Goal: Information Seeking & Learning: Learn about a topic

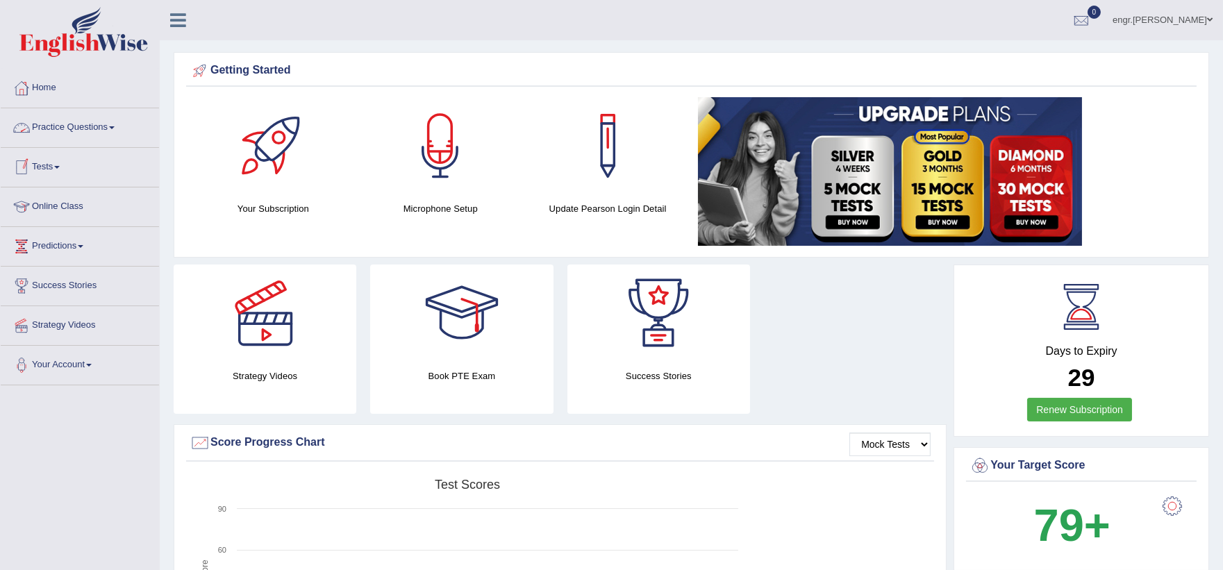
click at [101, 126] on link "Practice Questions" at bounding box center [80, 125] width 158 height 35
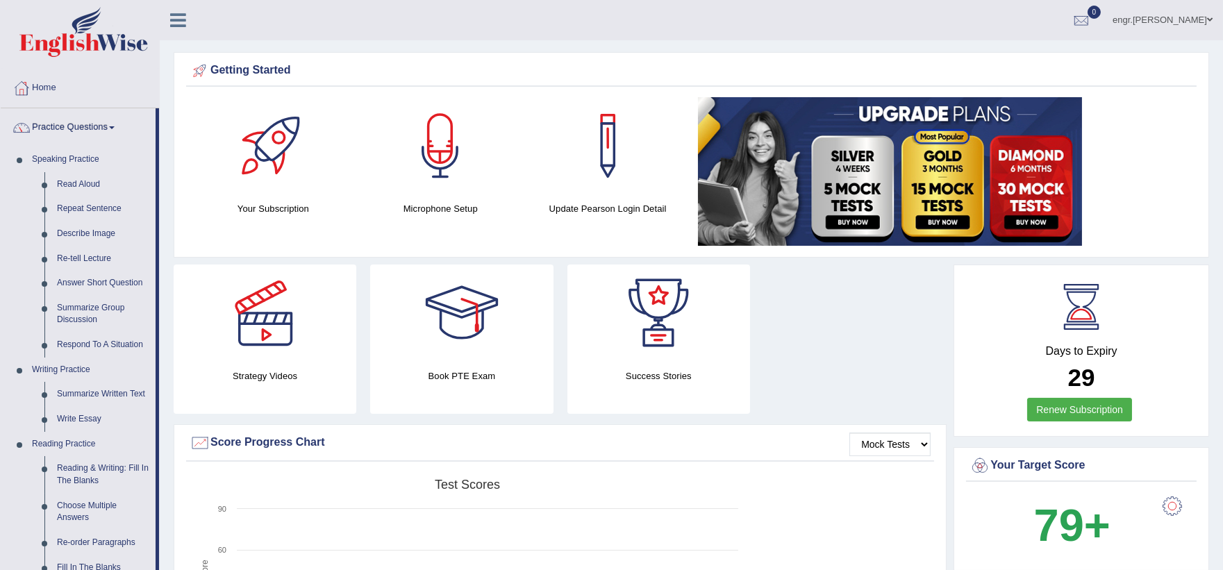
click at [94, 124] on link "Practice Questions" at bounding box center [78, 125] width 155 height 35
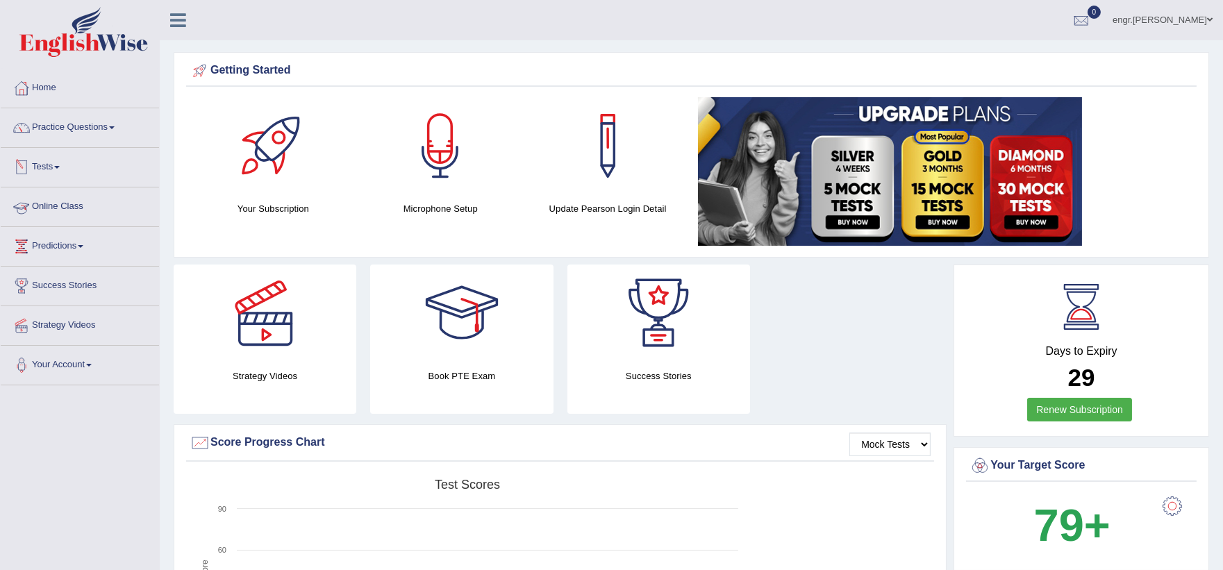
click at [83, 204] on link "Online Class" at bounding box center [80, 205] width 158 height 35
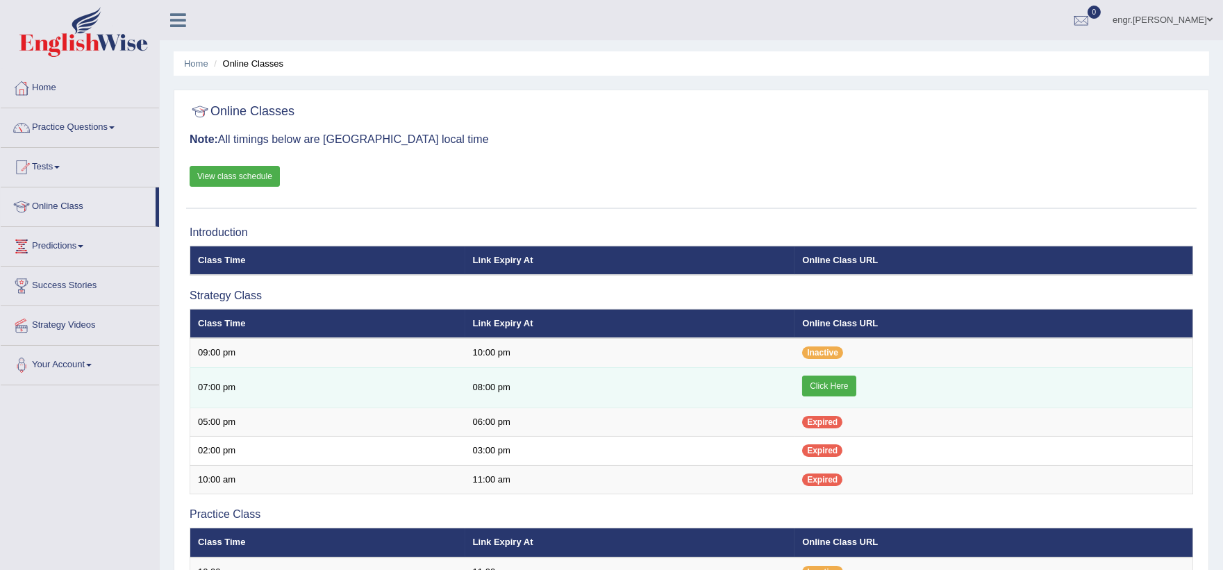
click at [831, 376] on link "Click Here" at bounding box center [828, 386] width 53 height 21
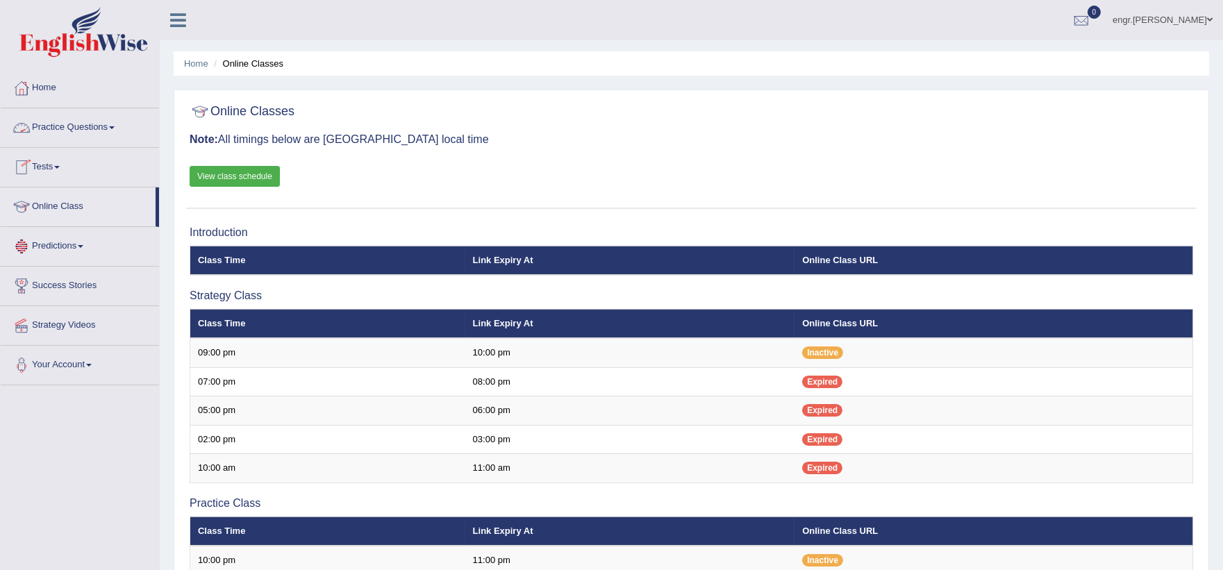
click at [129, 129] on link "Practice Questions" at bounding box center [80, 125] width 158 height 35
click at [77, 92] on link "Home" at bounding box center [80, 86] width 158 height 35
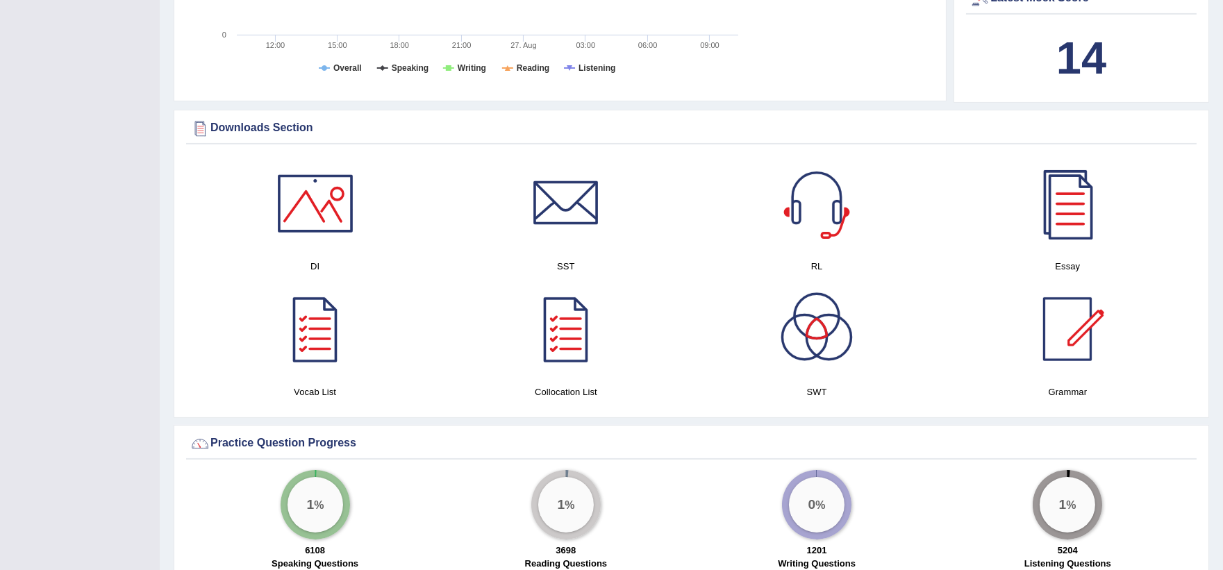
scroll to position [612, 0]
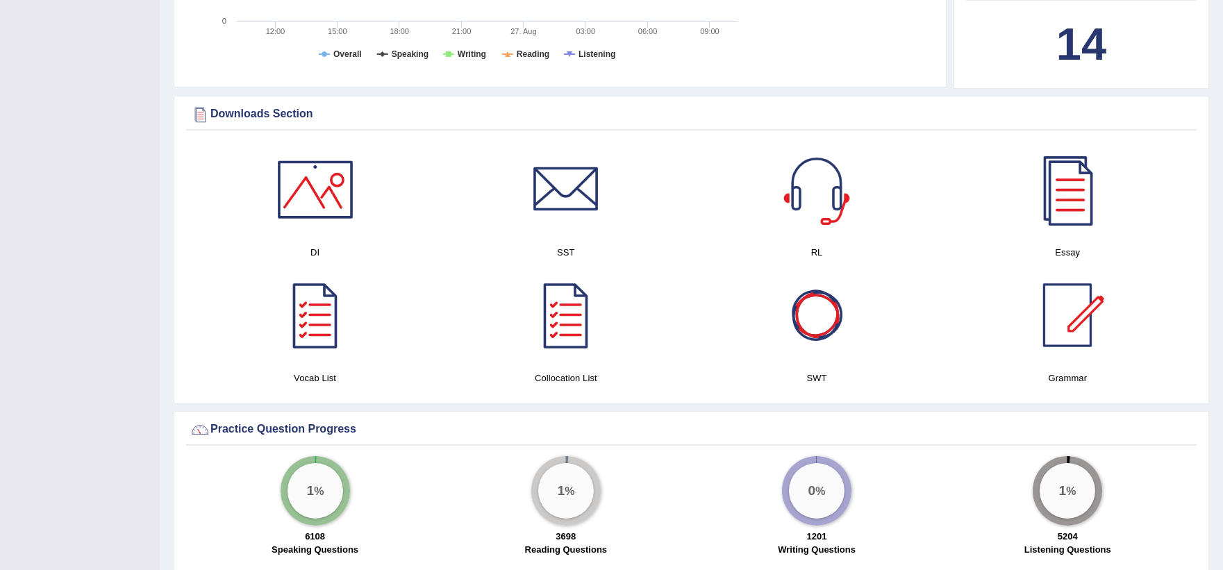
click at [821, 326] on div at bounding box center [816, 315] width 97 height 97
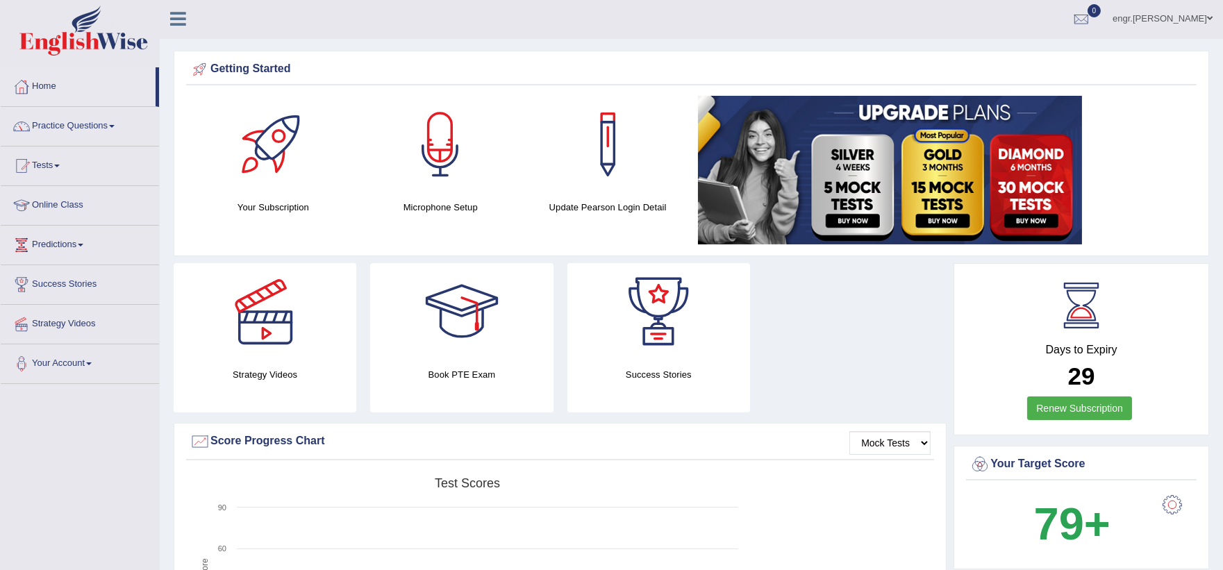
scroll to position [0, 0]
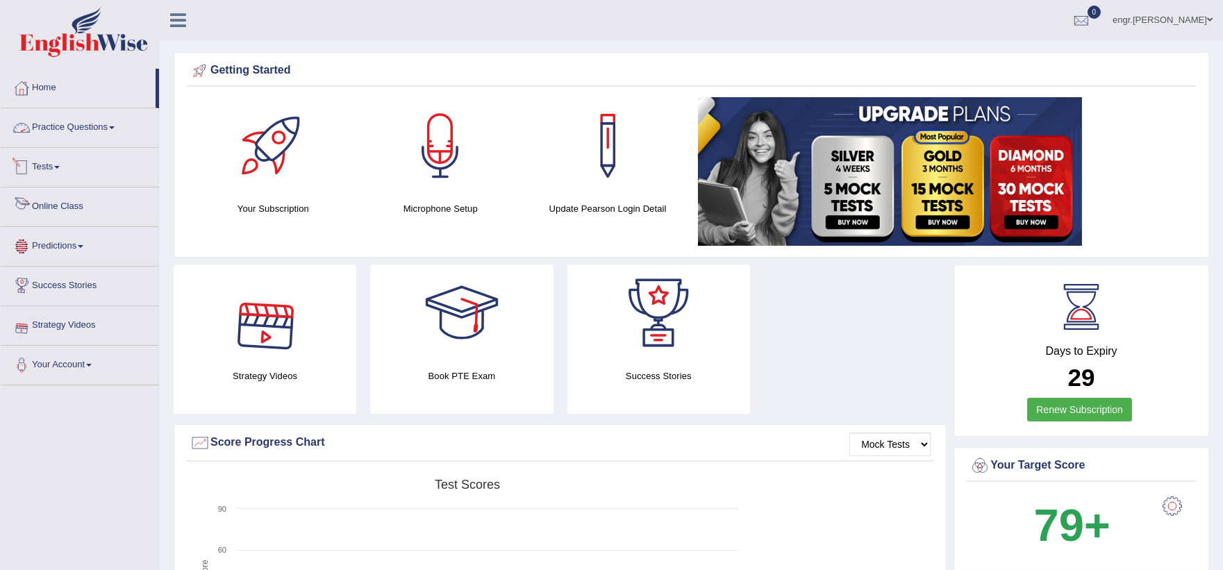
click at [101, 129] on link "Practice Questions" at bounding box center [80, 125] width 158 height 35
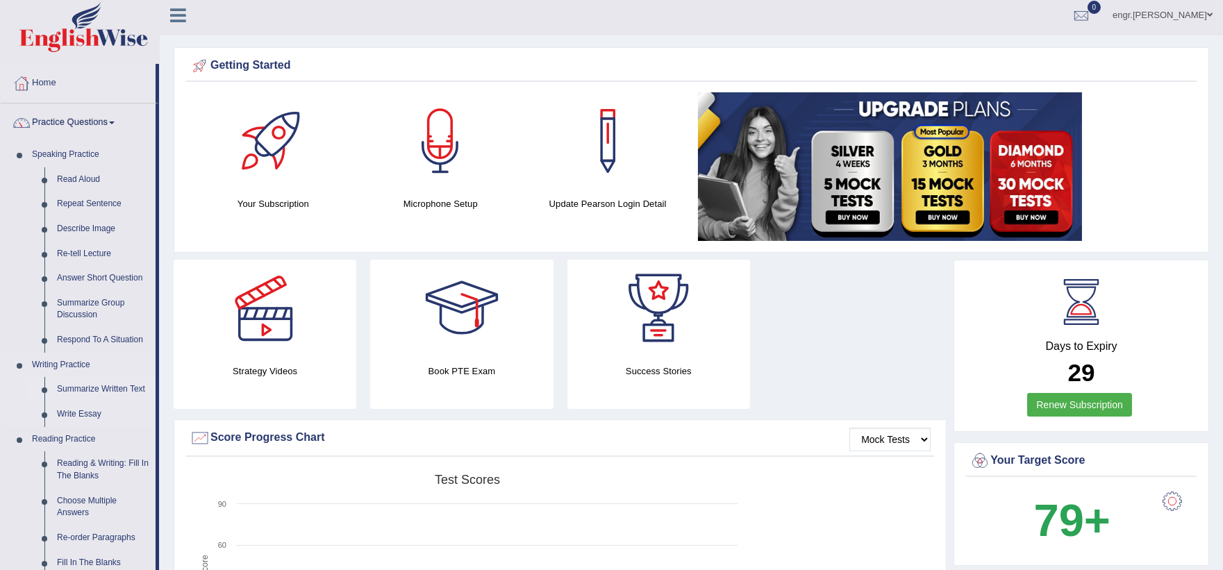
click at [118, 383] on link "Summarize Written Text" at bounding box center [103, 389] width 105 height 25
drag, startPoint x: 118, startPoint y: 383, endPoint x: 114, endPoint y: 376, distance: 7.5
click at [118, 383] on link "Summarize Written Text" at bounding box center [103, 389] width 105 height 25
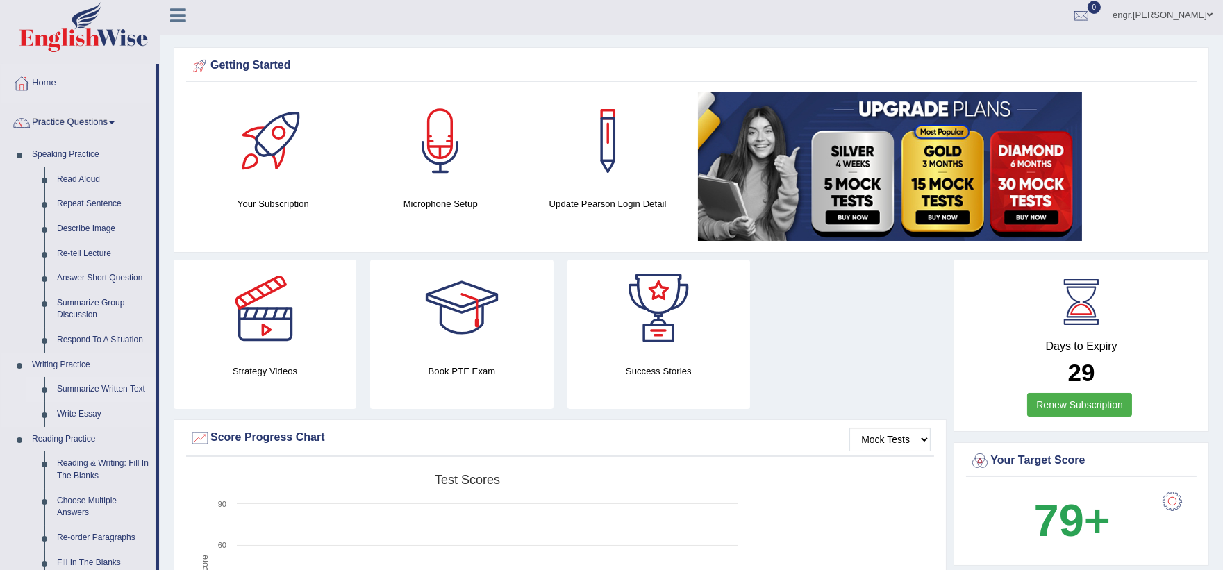
click at [118, 383] on link "Summarize Written Text" at bounding box center [103, 389] width 105 height 25
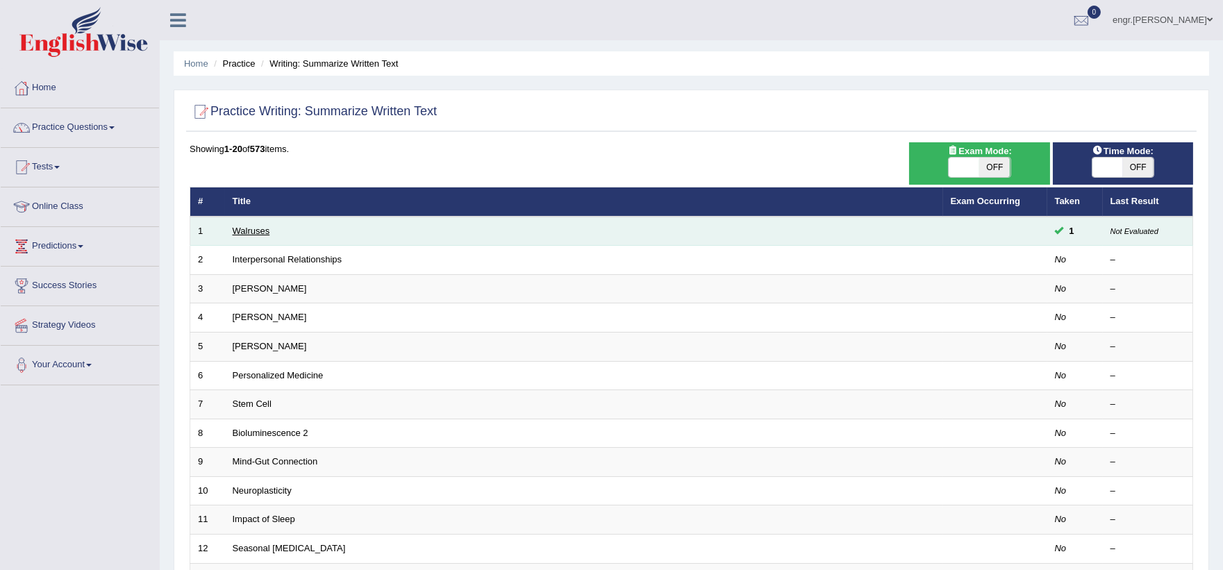
click at [252, 227] on link "Walruses" at bounding box center [252, 231] width 38 height 10
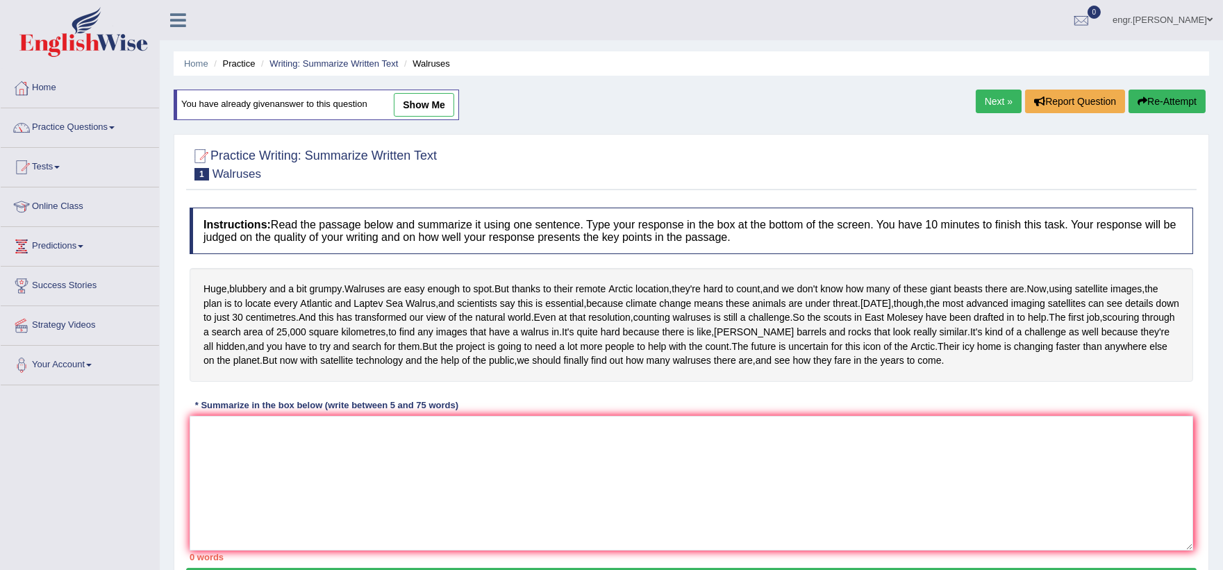
click at [420, 98] on link "show me" at bounding box center [424, 105] width 60 height 24
type textarea "Huge,blubbery and grumpy but walruses are easy to spot but they are located rem…"
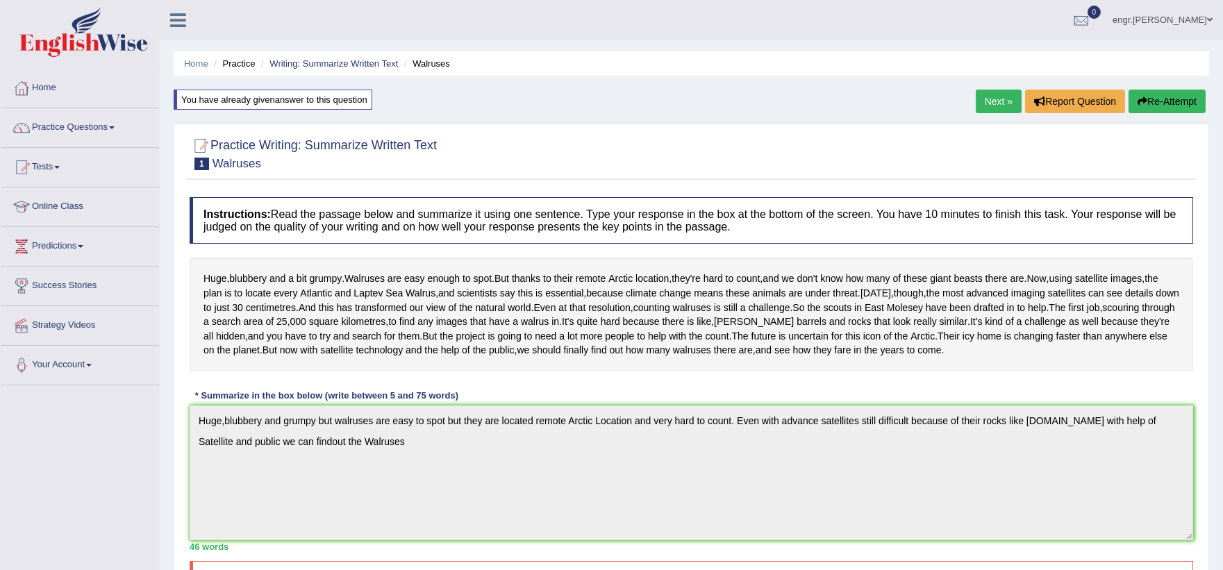
click at [1156, 99] on button "Re-Attempt" at bounding box center [1167, 102] width 77 height 24
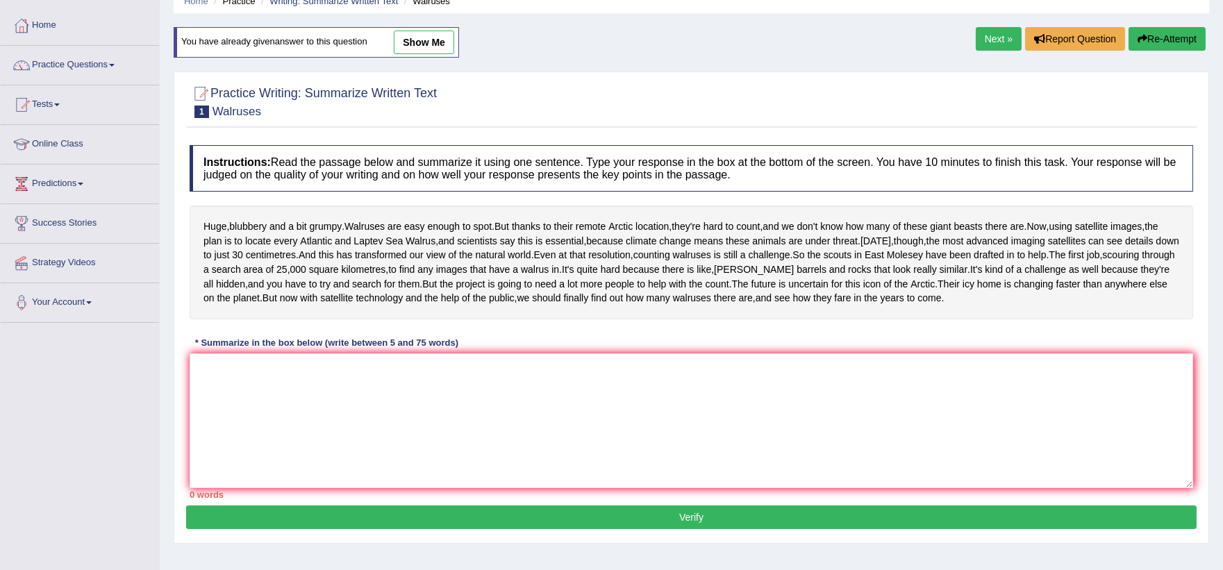
scroll to position [158, 0]
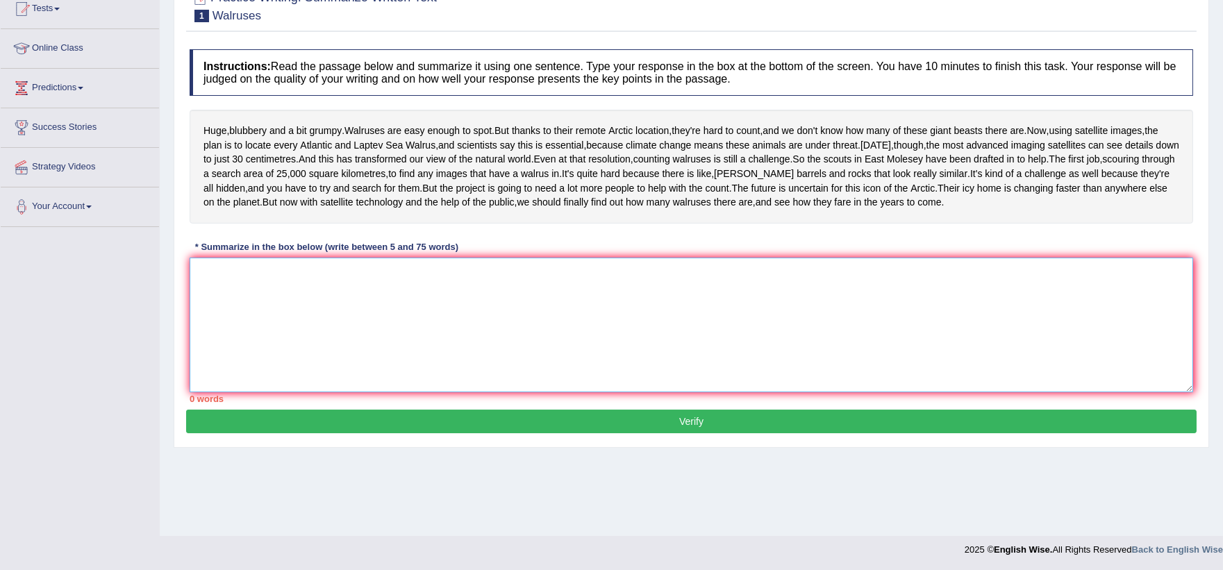
click at [325, 383] on textarea at bounding box center [692, 325] width 1004 height 135
click at [308, 362] on textarea at bounding box center [692, 325] width 1004 height 135
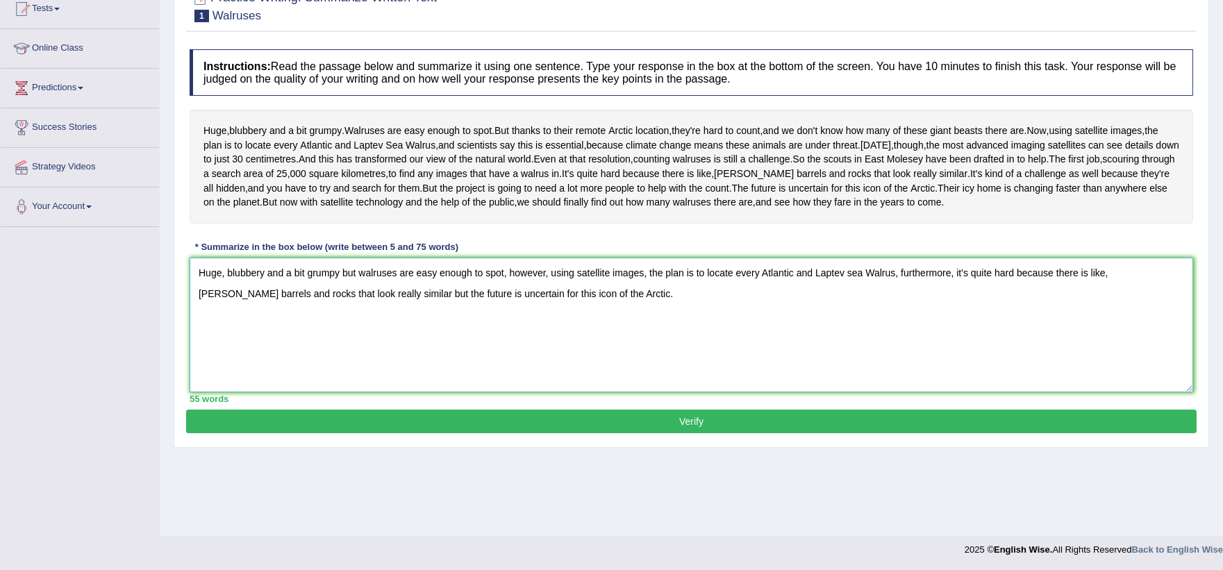
type textarea "Huge, blubbery and a bit grumpy but walruses are easy enough to spot, however, …"
click at [424, 433] on button "Verify" at bounding box center [691, 422] width 1011 height 24
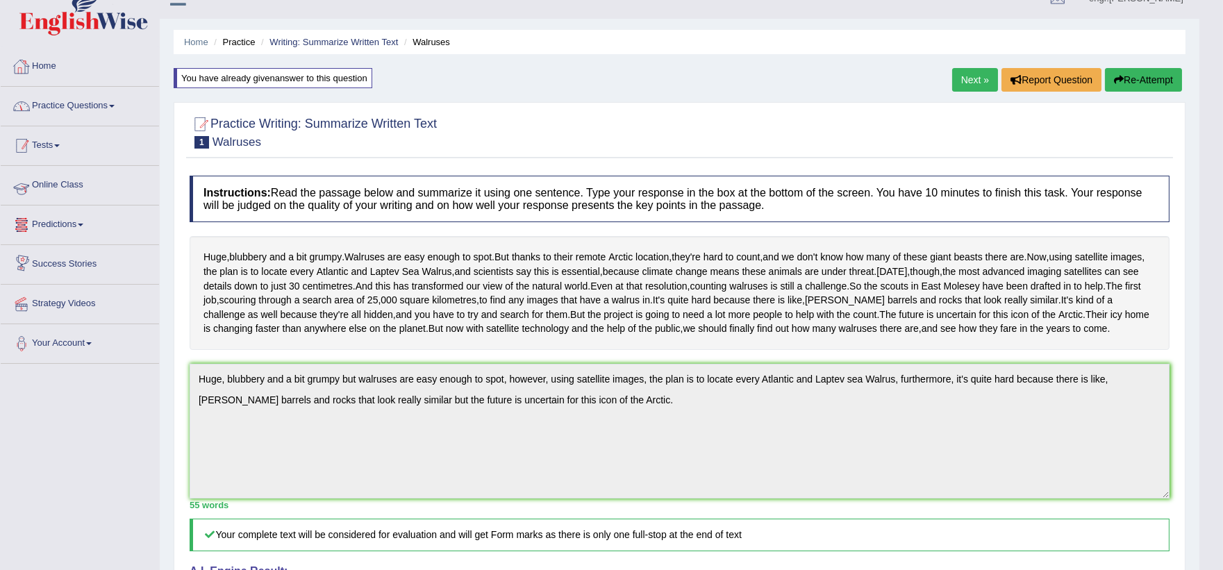
scroll to position [0, 0]
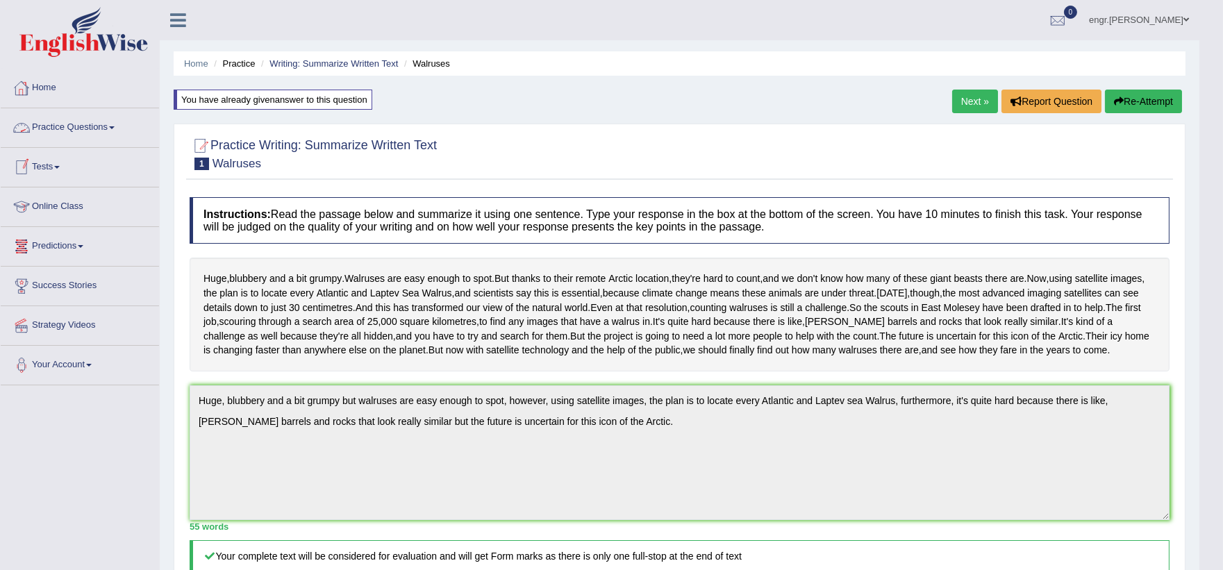
click at [99, 158] on link "Tests" at bounding box center [80, 165] width 158 height 35
click at [92, 271] on link "Online Class" at bounding box center [80, 279] width 158 height 35
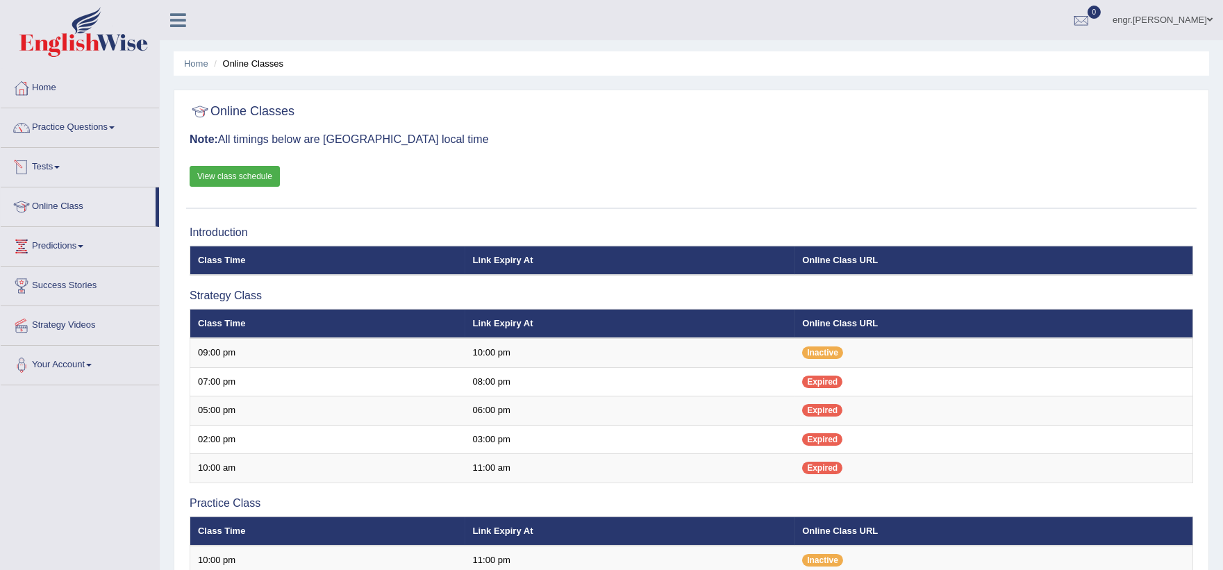
click at [94, 139] on link "Practice Questions" at bounding box center [80, 125] width 158 height 35
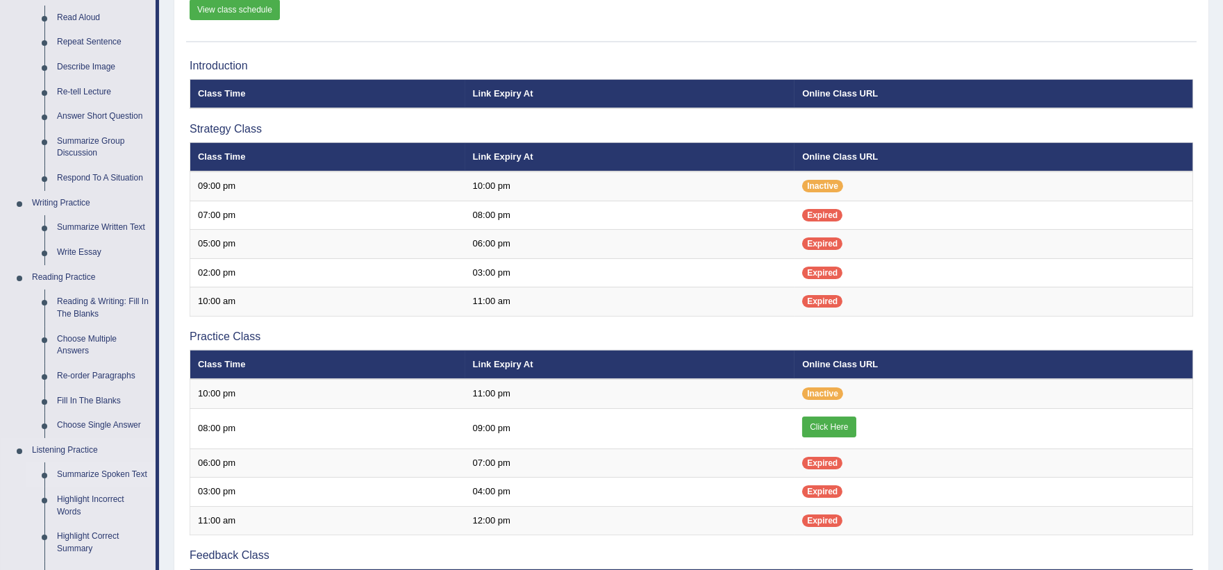
scroll to position [163, 0]
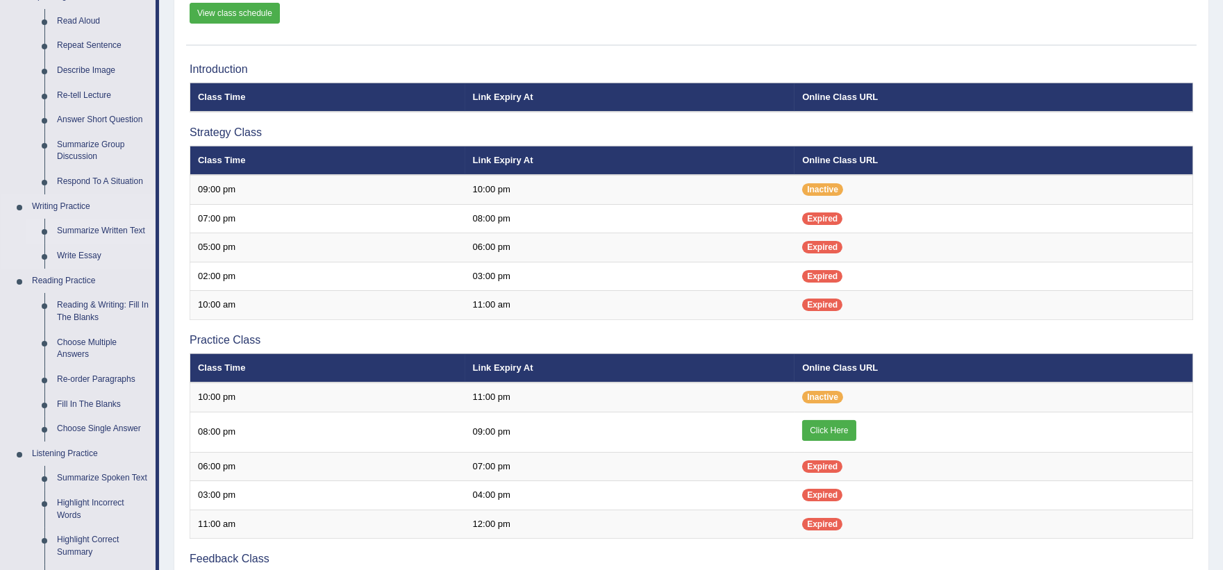
click at [105, 232] on link "Summarize Written Text" at bounding box center [103, 231] width 105 height 25
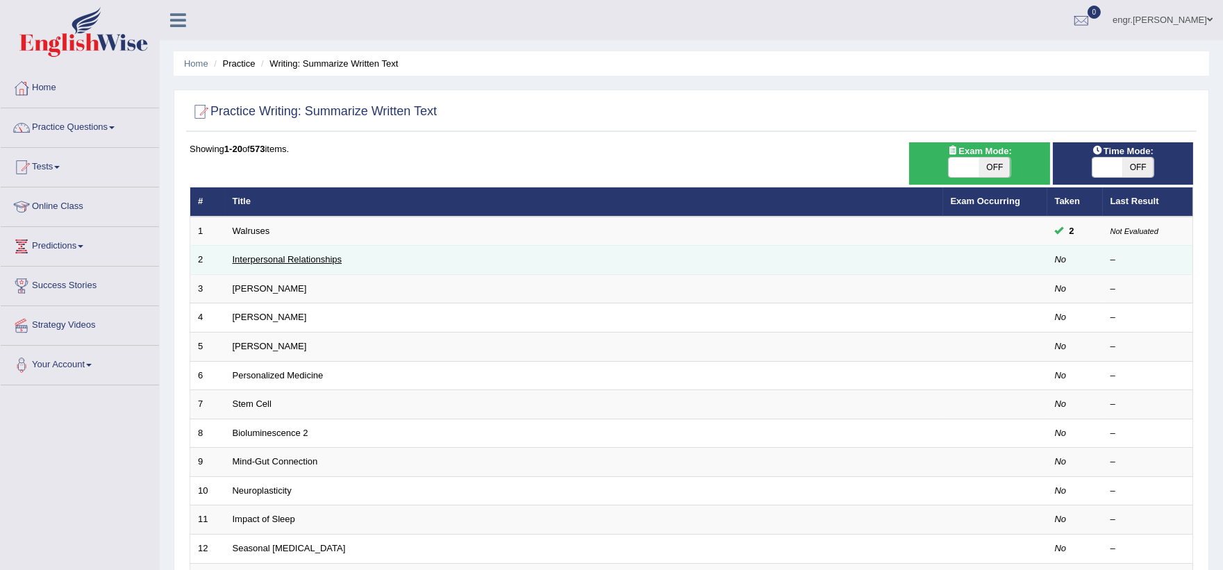
click at [257, 259] on link "Interpersonal Relationships" at bounding box center [288, 259] width 110 height 10
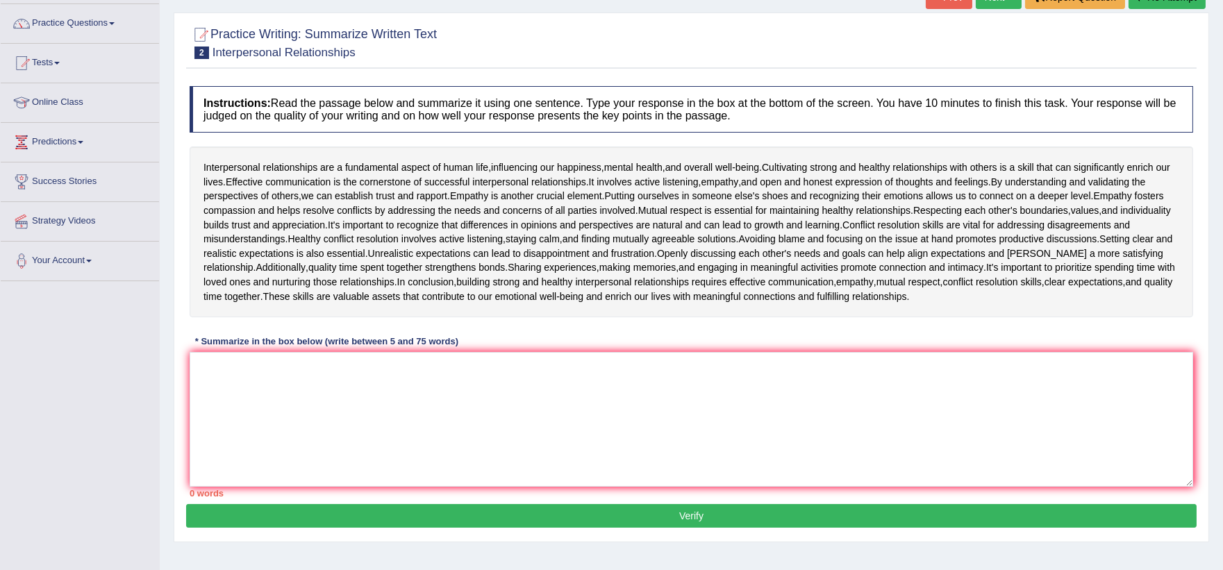
scroll to position [109, 0]
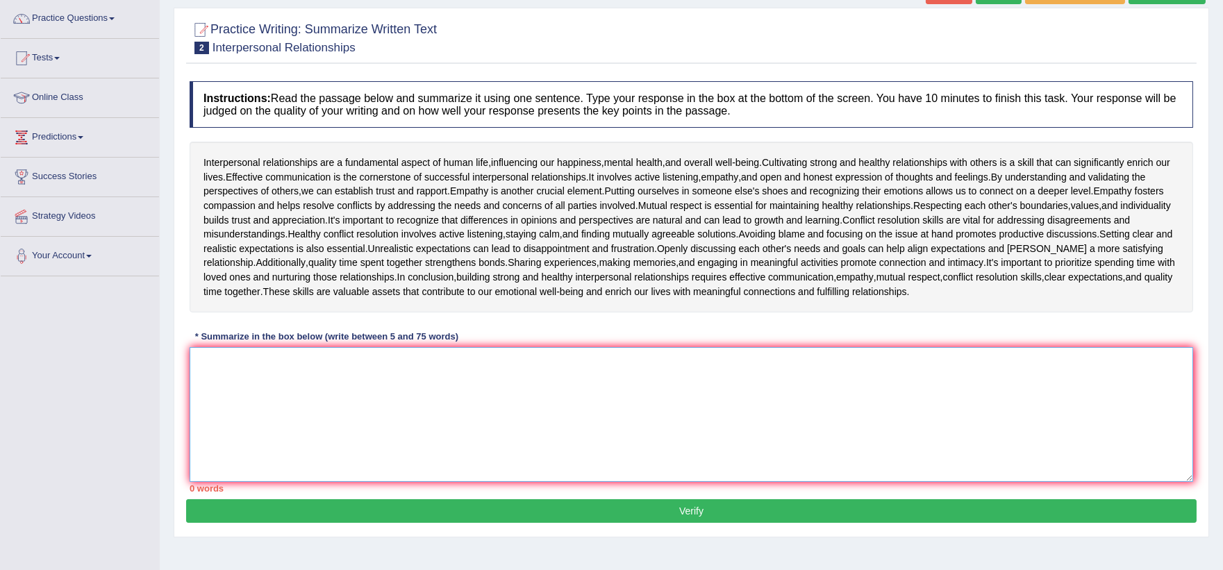
click at [230, 392] on textarea at bounding box center [692, 414] width 1004 height 135
drag, startPoint x: 761, startPoint y: 162, endPoint x: 650, endPoint y: 165, distance: 110.5
click at [650, 165] on div "Interpersonal relationships are a fundamental aspect of human life , influencin…" at bounding box center [692, 227] width 1004 height 171
click at [270, 370] on textarea at bounding box center [692, 414] width 1004 height 135
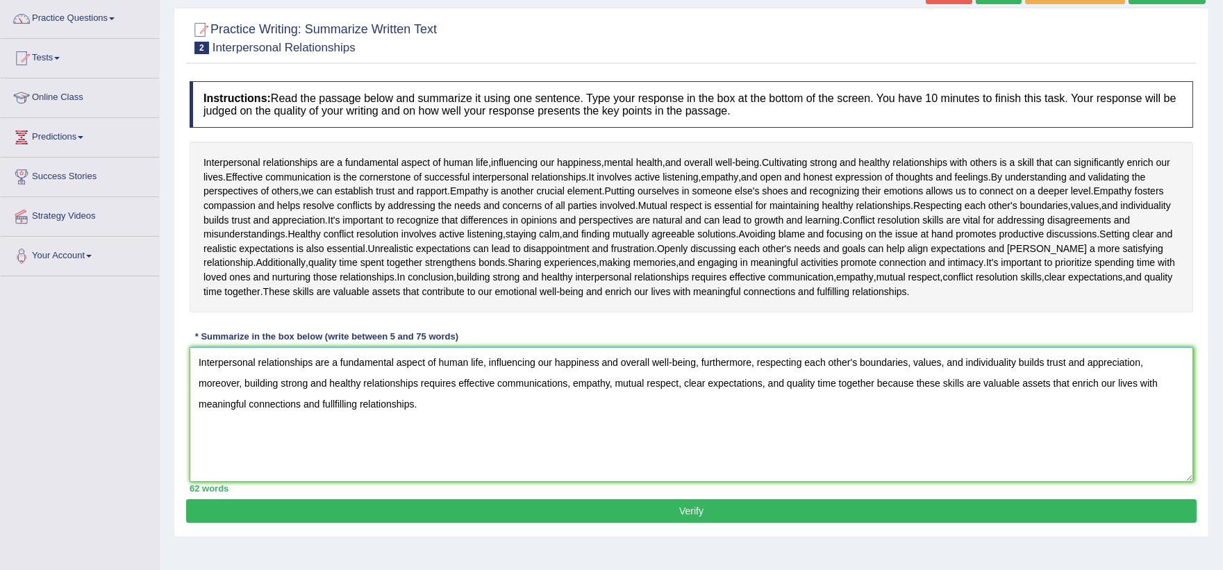
type textarea "Interpersonal relationships are a fundamental aspect of human life, influencing…"
click at [503, 499] on button "Verify" at bounding box center [691, 511] width 1011 height 24
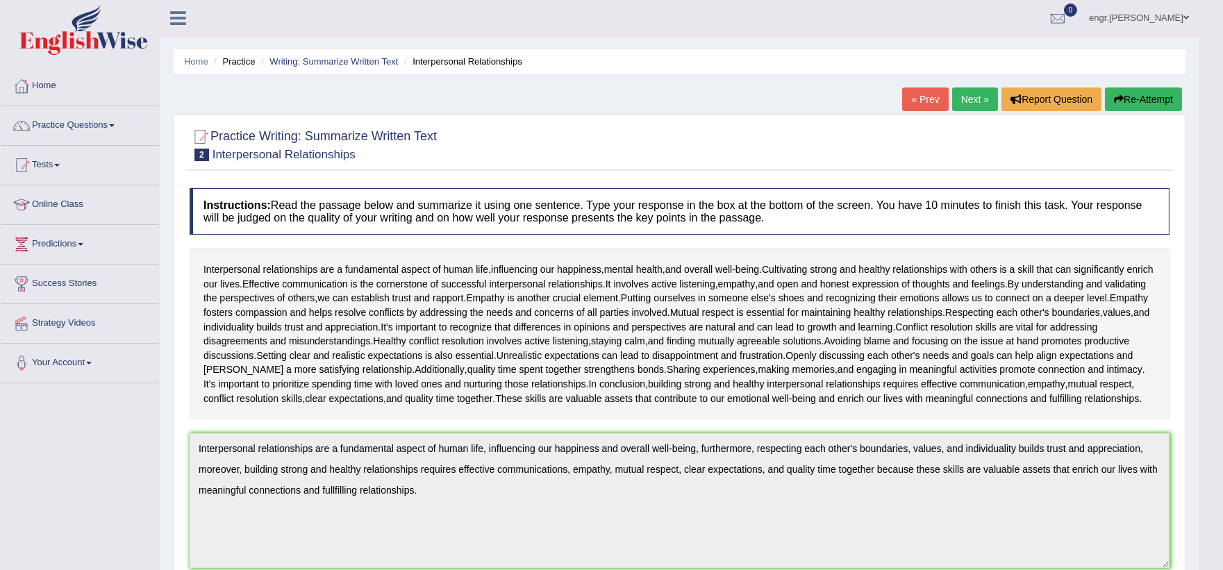
scroll to position [0, 0]
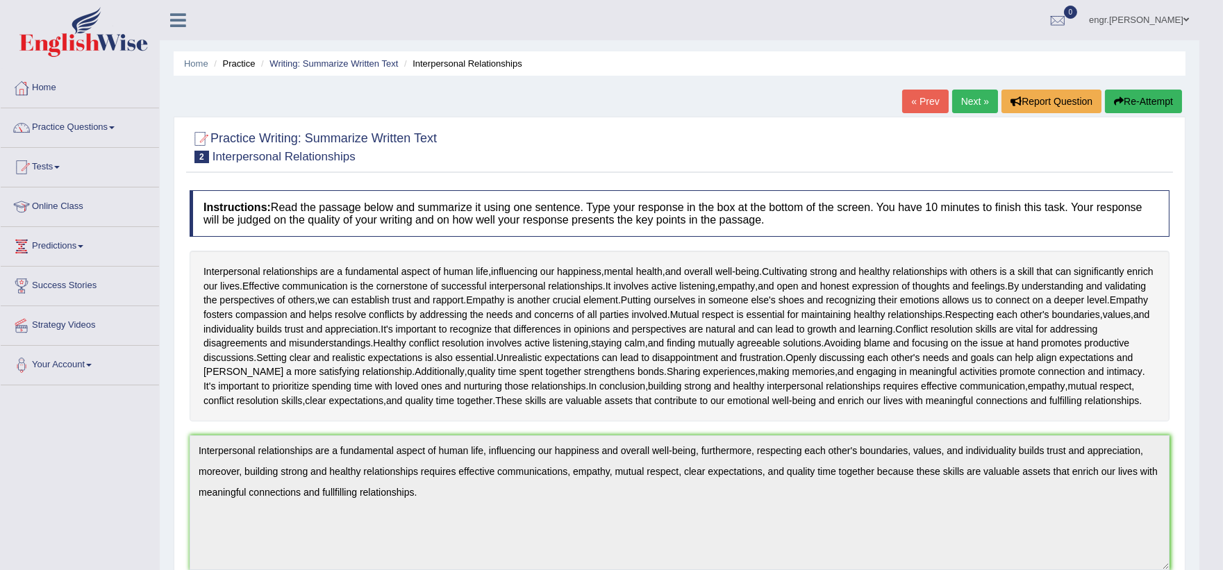
click at [968, 109] on link "Next »" at bounding box center [975, 102] width 46 height 24
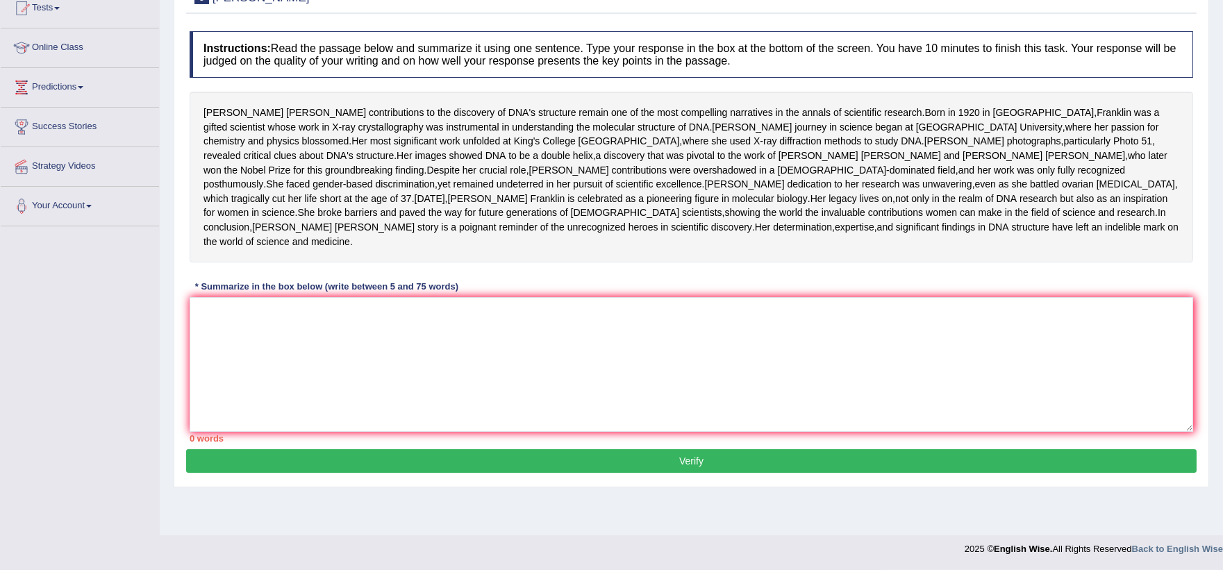
scroll to position [176, 0]
click at [295, 392] on textarea at bounding box center [692, 364] width 1004 height 135
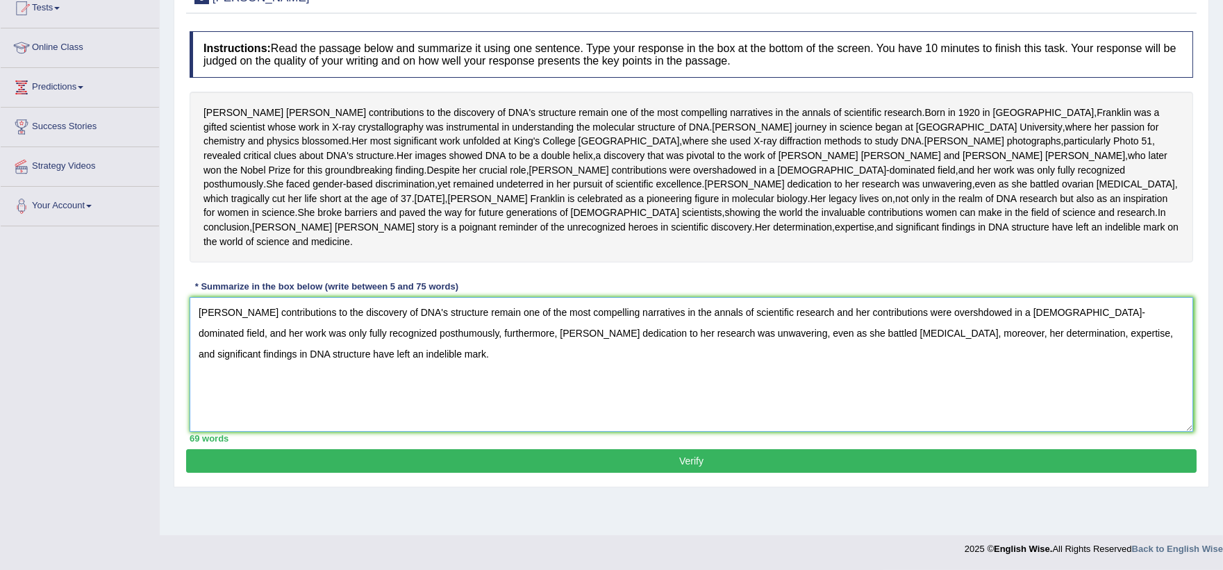
type textarea "Rosalind Franklin's contributions to the discovery of DNA's structure remain on…"
click at [586, 473] on button "Verify" at bounding box center [691, 461] width 1011 height 24
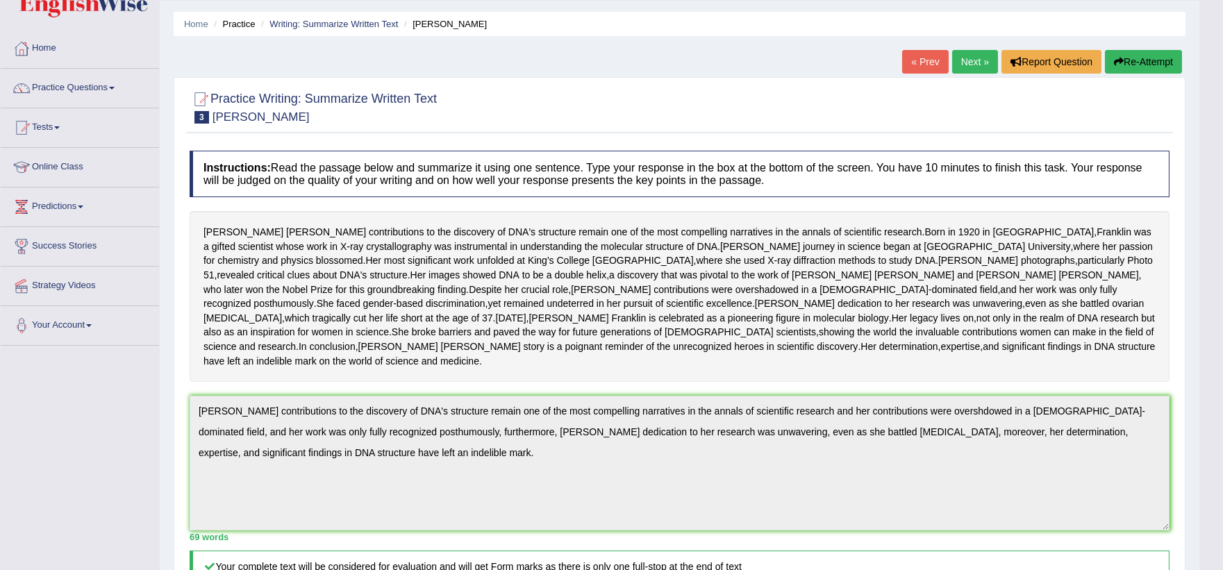
scroll to position [32, 0]
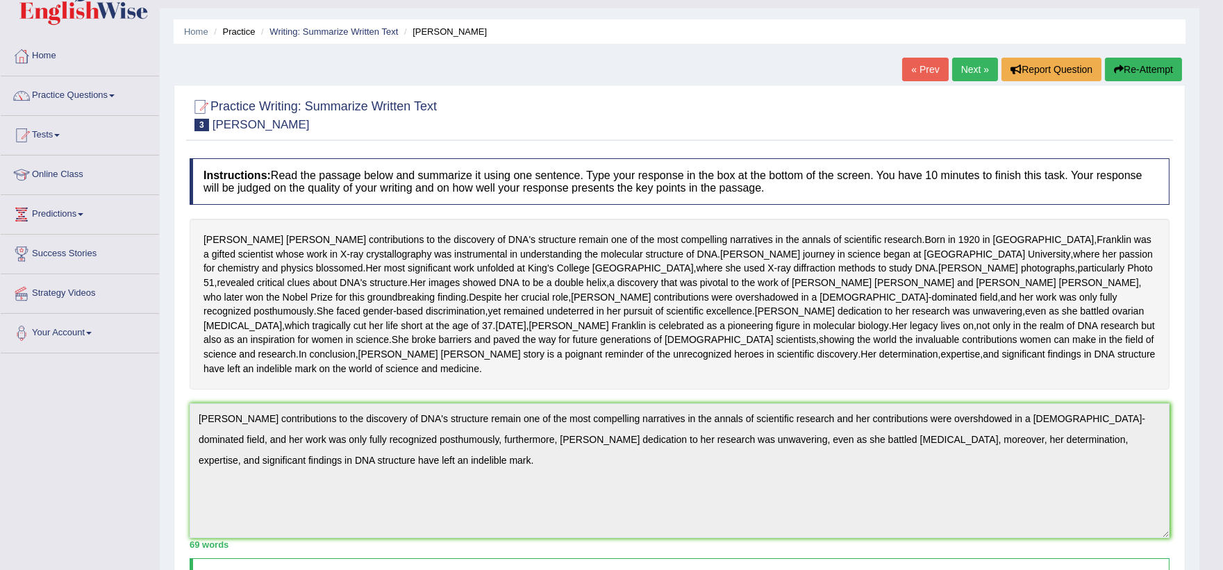
click at [964, 68] on link "Next »" at bounding box center [975, 70] width 46 height 24
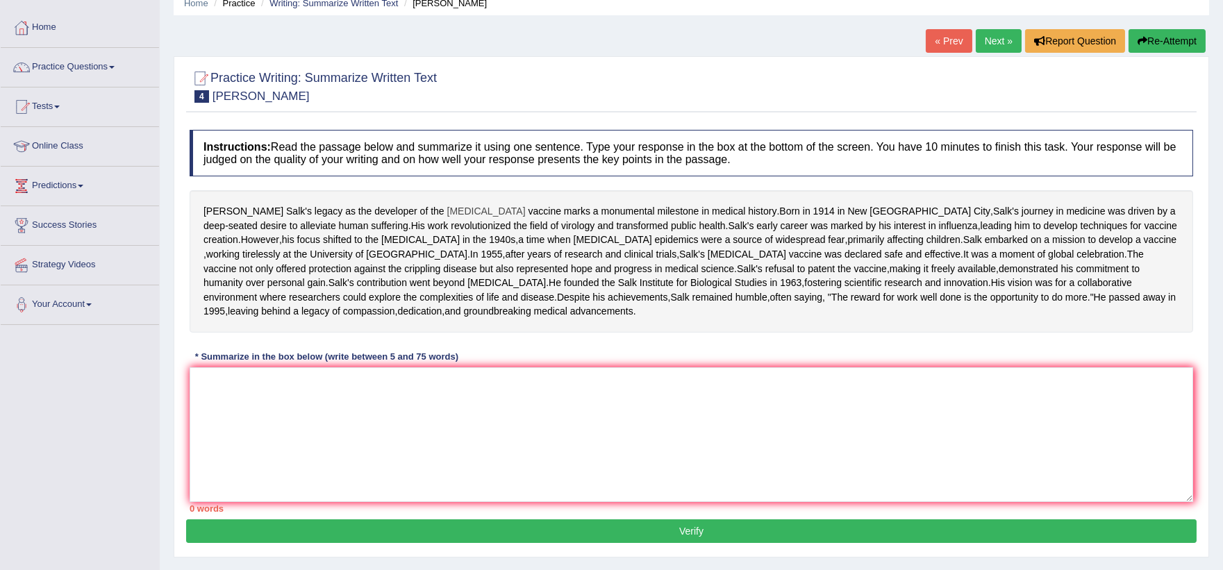
scroll to position [112, 0]
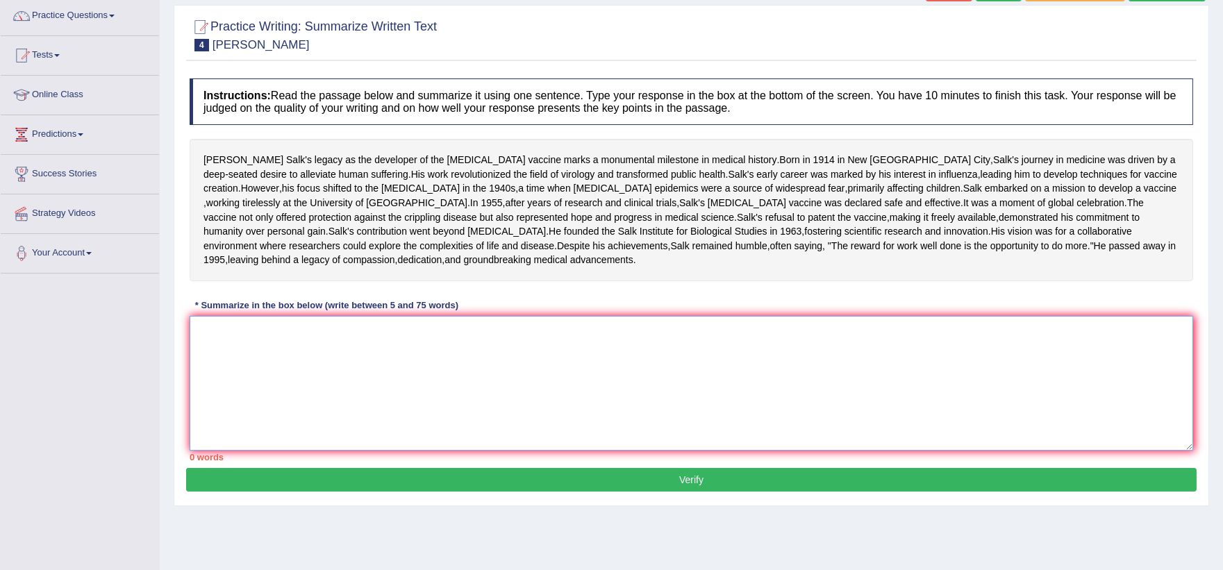
click at [266, 442] on textarea at bounding box center [692, 383] width 1004 height 135
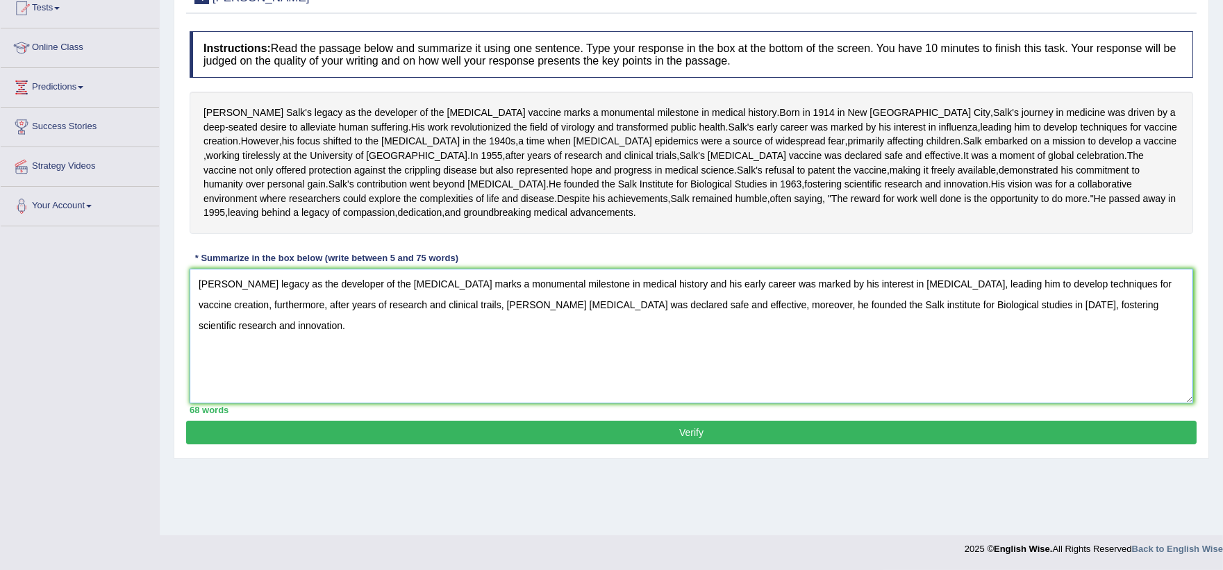
scroll to position [179, 0]
type textarea "[PERSON_NAME] legacy as the developer of the [MEDICAL_DATA] marks a monumental …"
click at [393, 445] on button "Verify" at bounding box center [691, 433] width 1011 height 24
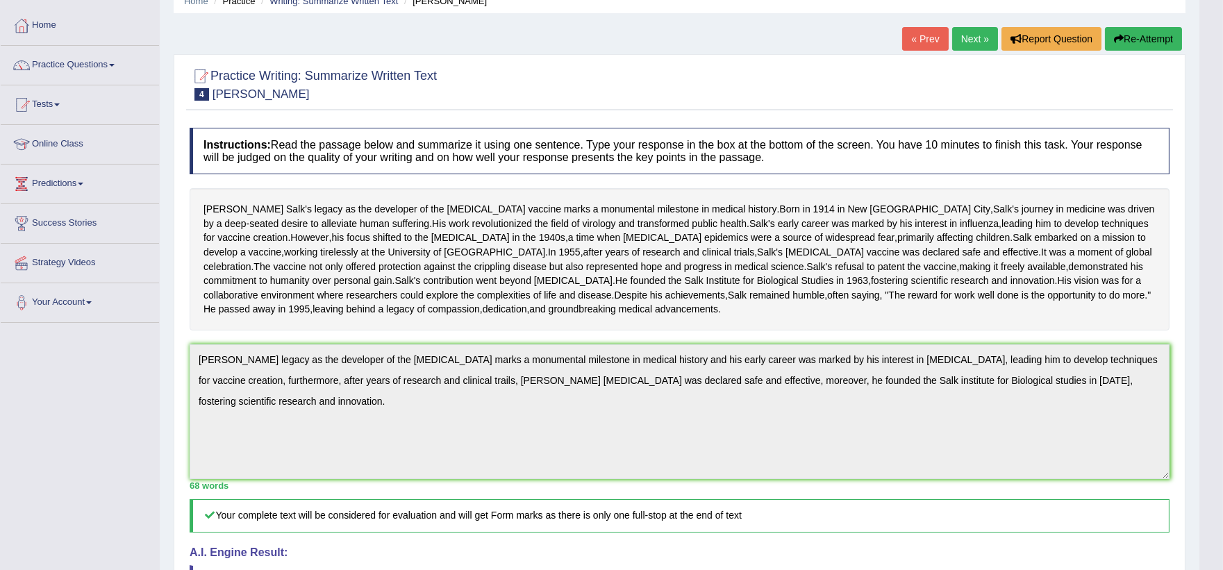
scroll to position [0, 0]
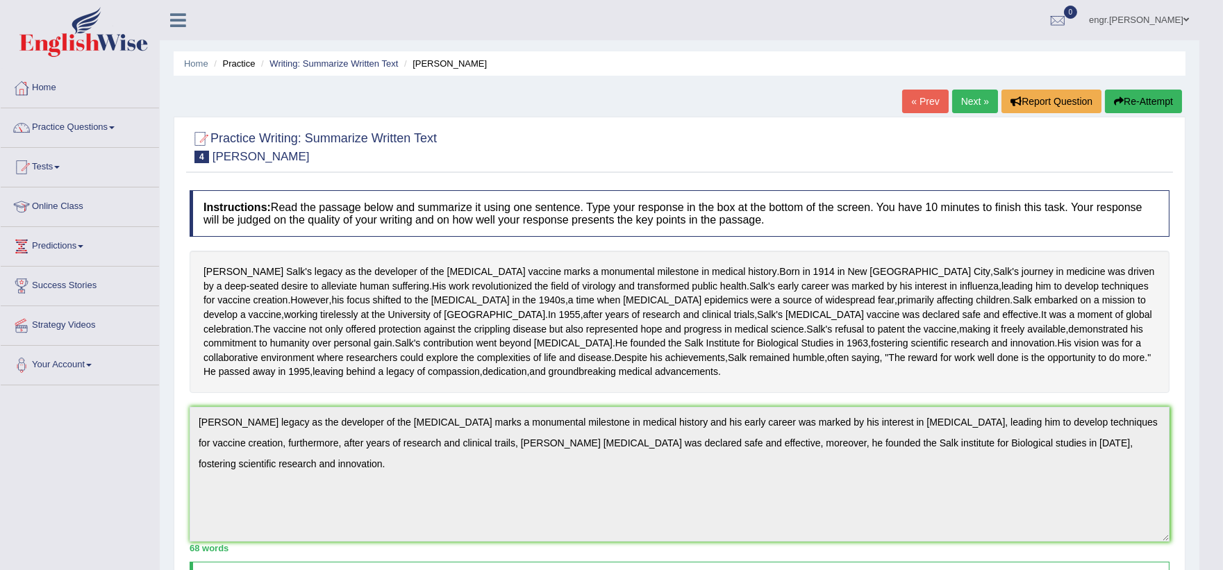
click at [968, 103] on link "Next »" at bounding box center [975, 102] width 46 height 24
